Goal: Task Accomplishment & Management: Manage account settings

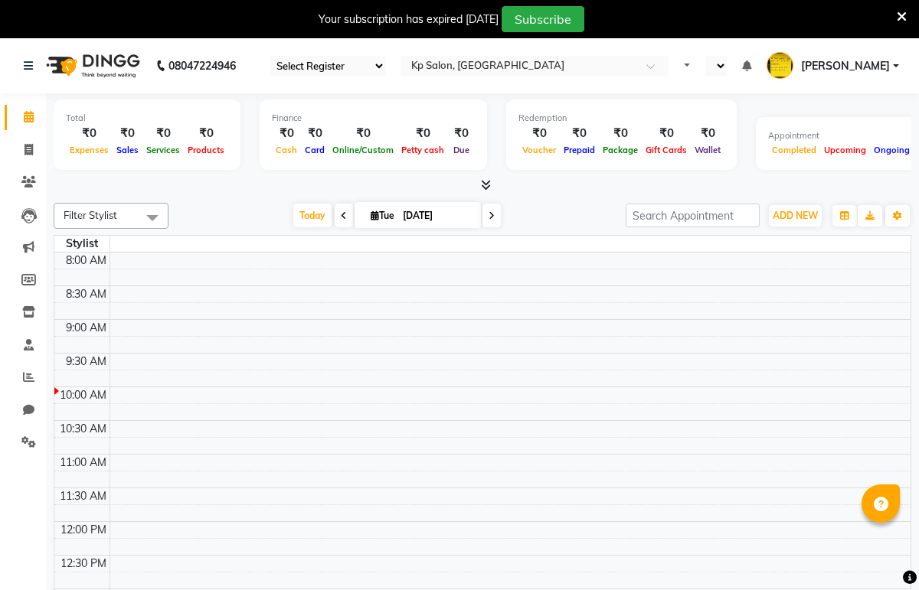
select select "28"
select select "en"
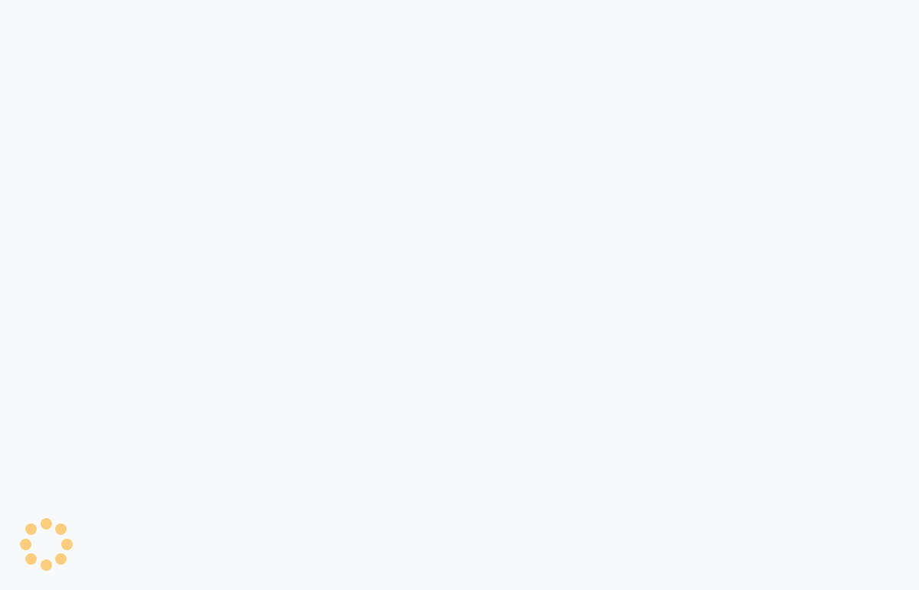
select select "28"
select select "en"
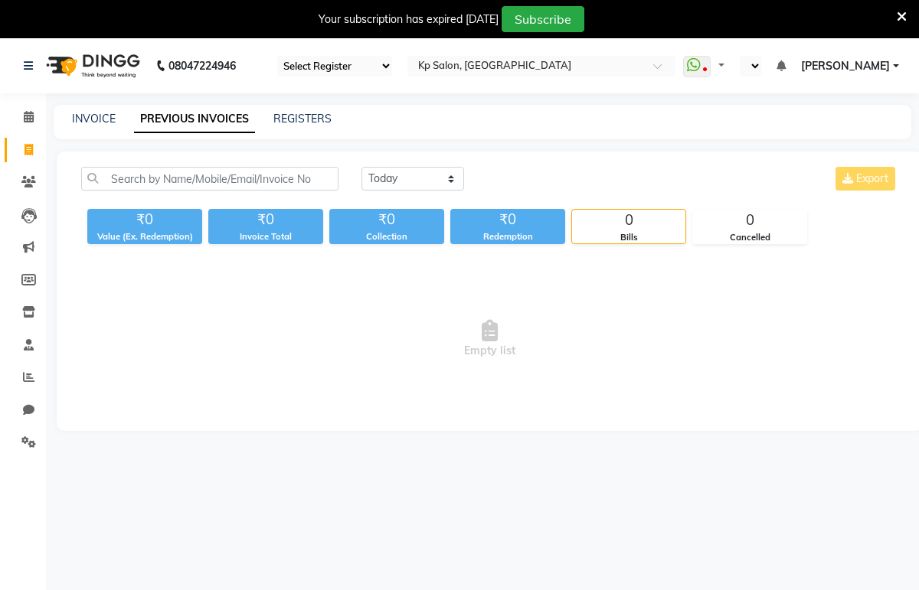
select select "28"
select select "en"
select select "28"
select select "en"
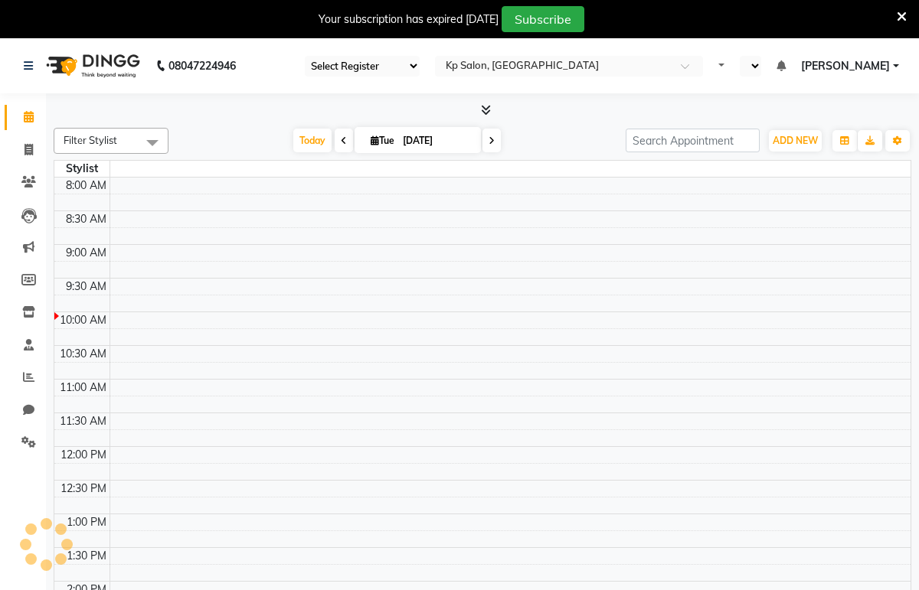
select select "28"
select select "en"
